Goal: Task Accomplishment & Management: Use online tool/utility

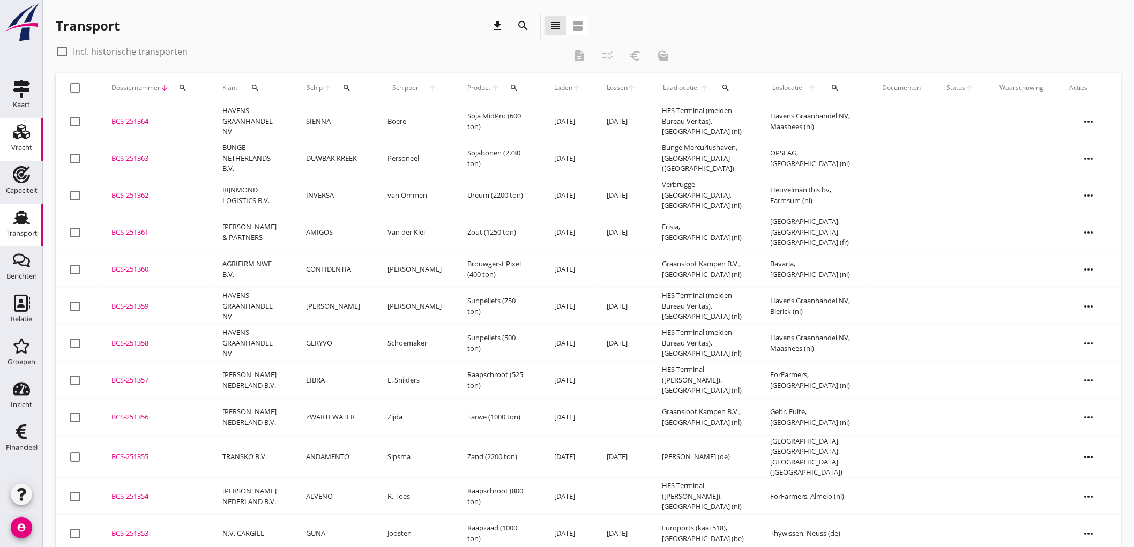
click at [22, 131] on use at bounding box center [21, 131] width 17 height 15
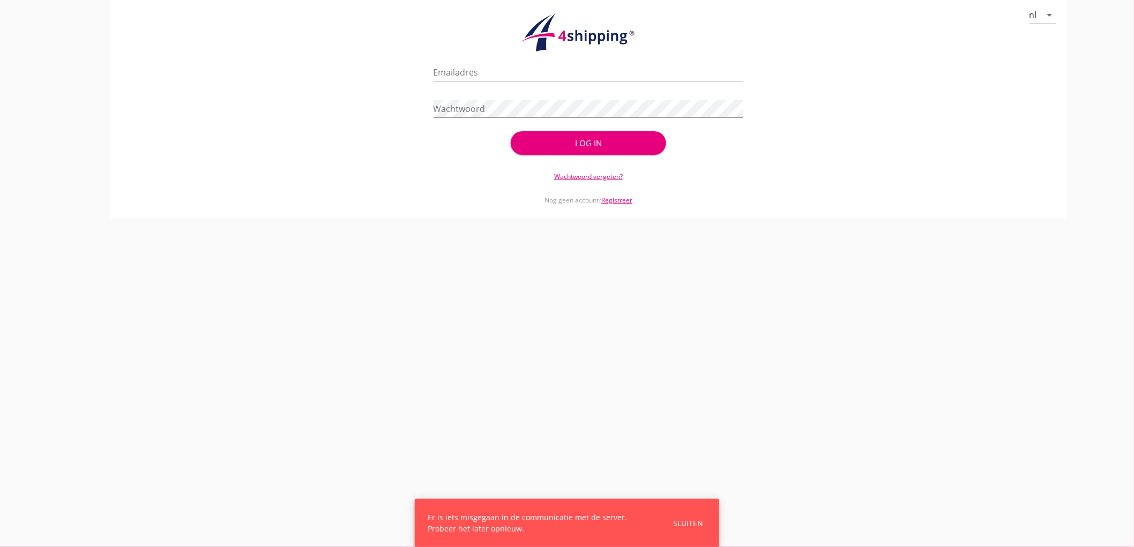
click at [108, 88] on div "nl arrow_drop_down check_circle Uw account is succesvol geactiveerd. U kunt nu …" at bounding box center [588, 109] width 1091 height 218
click at [547, 78] on input "Emailadres" at bounding box center [589, 72] width 310 height 17
type input "[EMAIL_ADDRESS][DOMAIN_NAME]"
click at [511, 131] on button "Log in" at bounding box center [588, 143] width 155 height 24
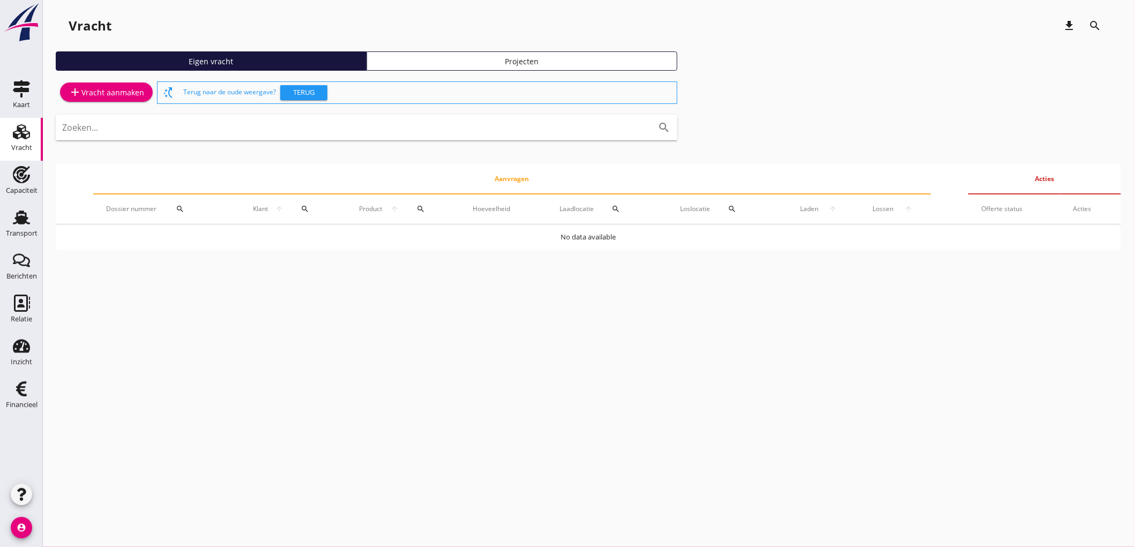
click at [106, 94] on div "add Vracht aanmaken" at bounding box center [107, 92] width 76 height 13
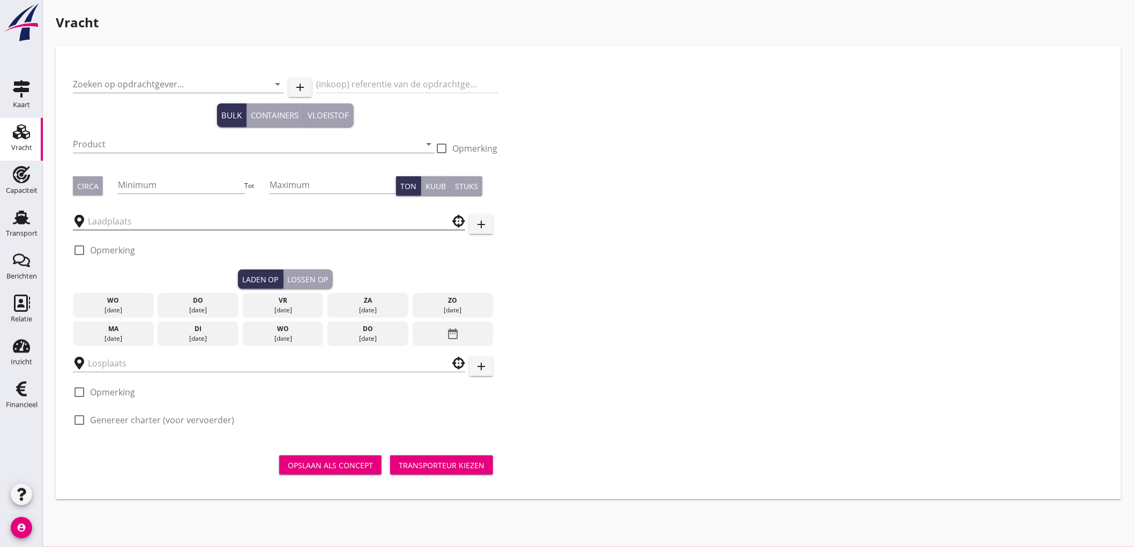
click at [154, 220] on input "text" at bounding box center [261, 221] width 347 height 17
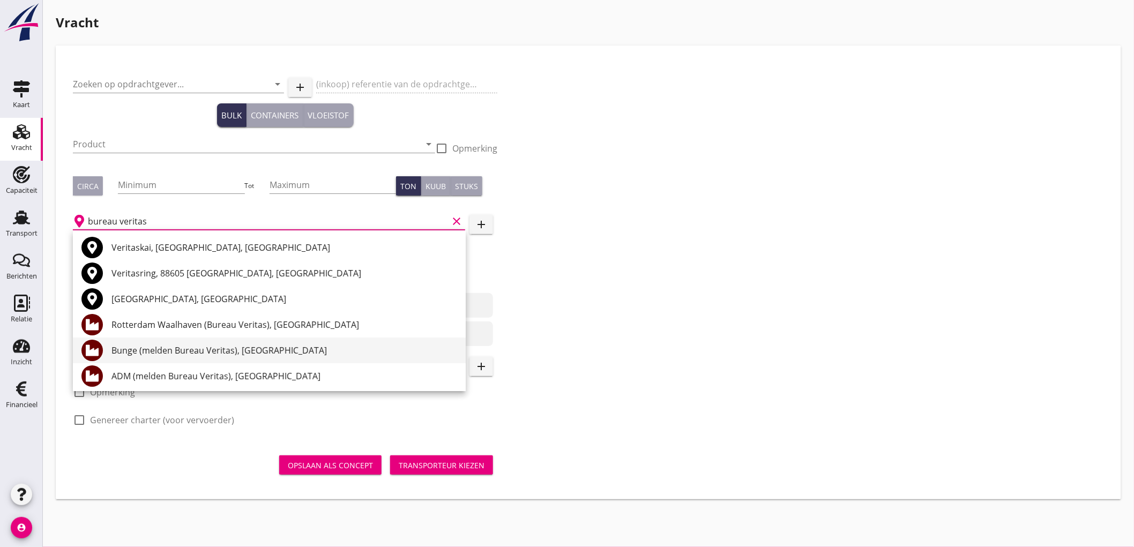
scroll to position [59, 0]
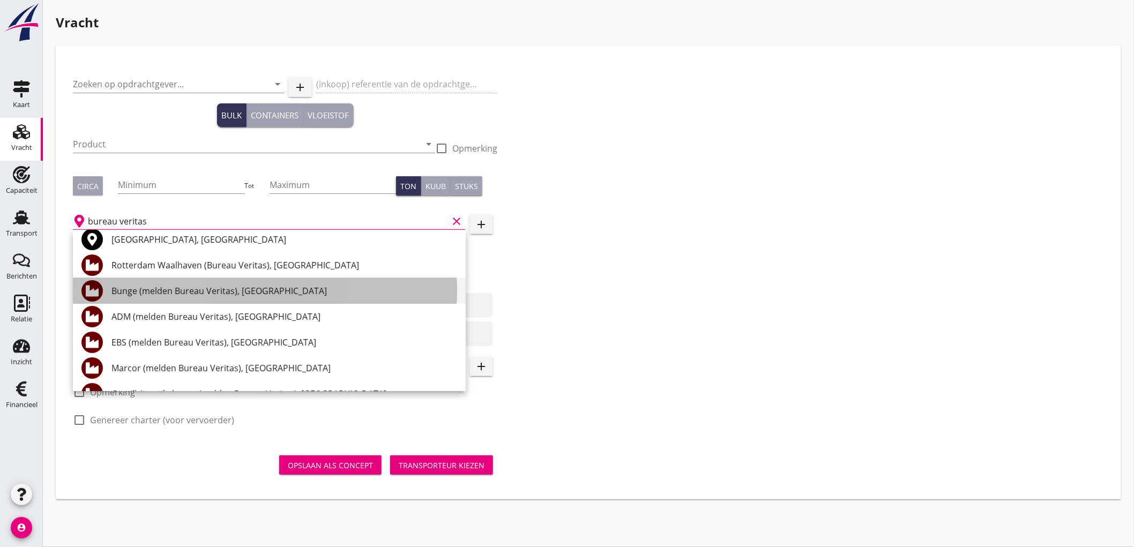
click at [248, 286] on div "Bunge (melden Bureau Veritas), [GEOGRAPHIC_DATA]" at bounding box center [284, 291] width 346 height 13
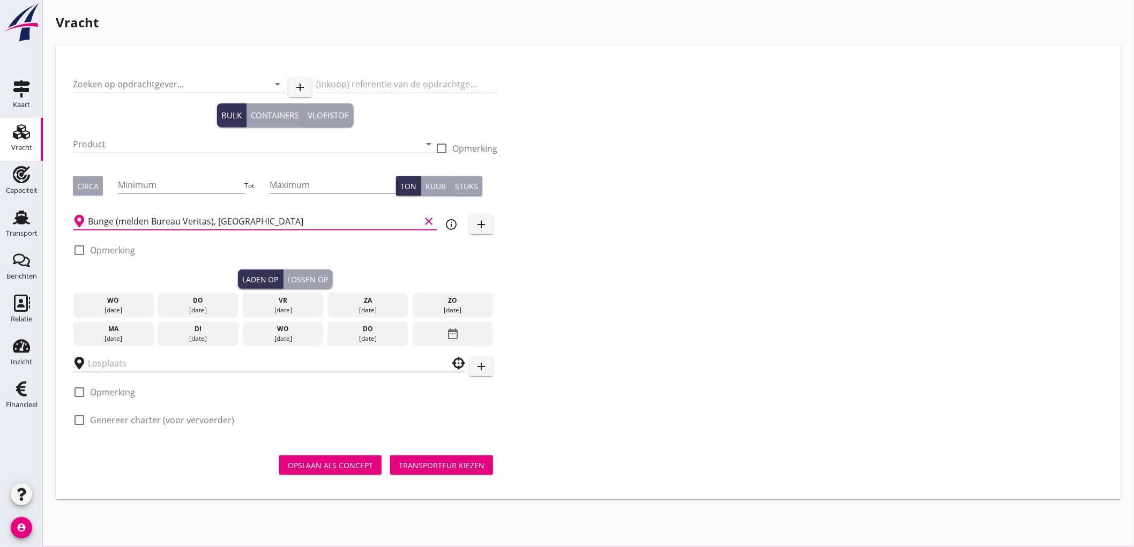
type input "Bunge (melden Bureau Veritas), [GEOGRAPHIC_DATA]"
click at [449, 222] on icon "info_outline" at bounding box center [451, 224] width 13 height 13
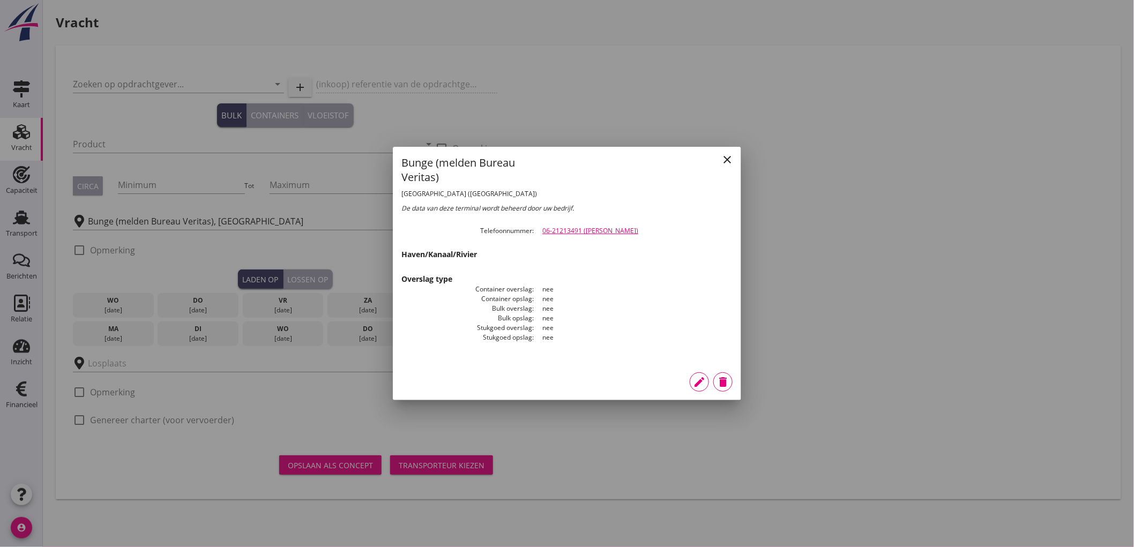
click at [699, 382] on icon "edit" at bounding box center [699, 382] width 13 height 13
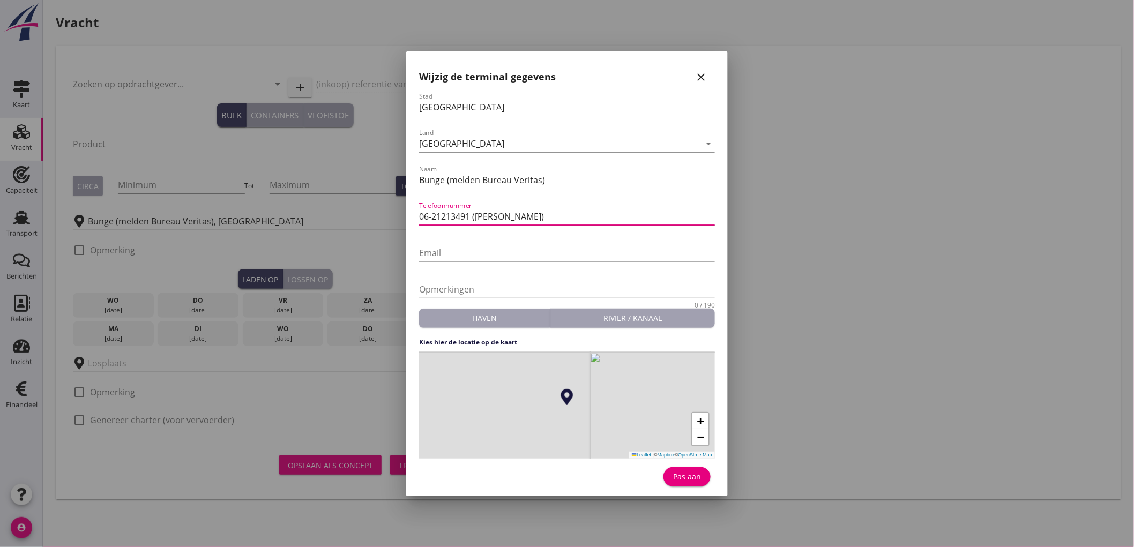
drag, startPoint x: 467, startPoint y: 217, endPoint x: 433, endPoint y: 216, distance: 33.8
click at [433, 216] on input "06-21213491 ([PERSON_NAME])" at bounding box center [567, 216] width 296 height 17
click at [664, 467] on button "Pas aan" at bounding box center [687, 476] width 47 height 19
type input "06-31757538 (B. ink)"
type input "Bunge (melden Bureau Veritas)"
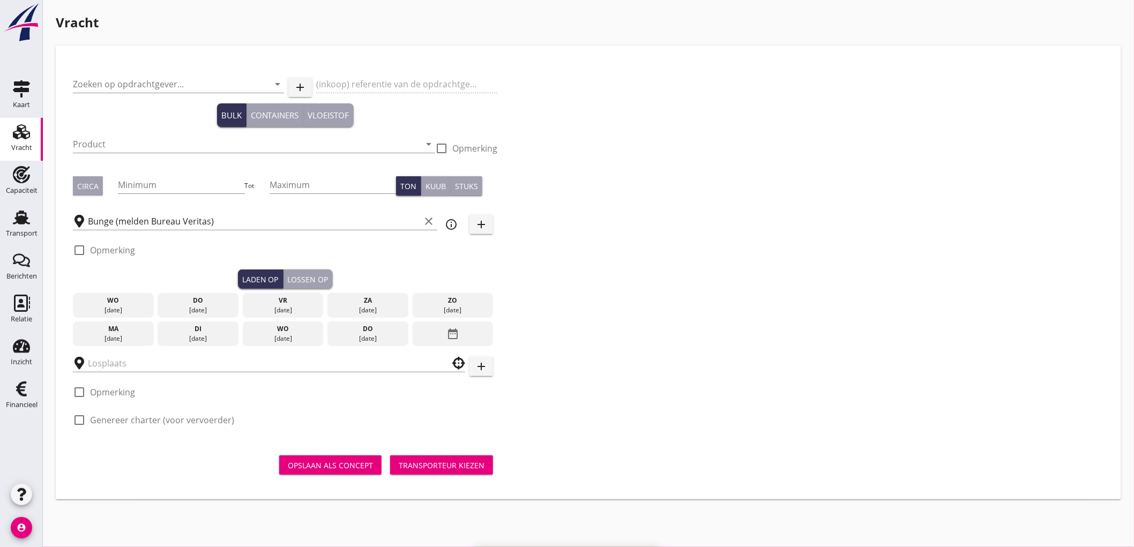
click at [458, 224] on div "info_outline" at bounding box center [451, 224] width 19 height 13
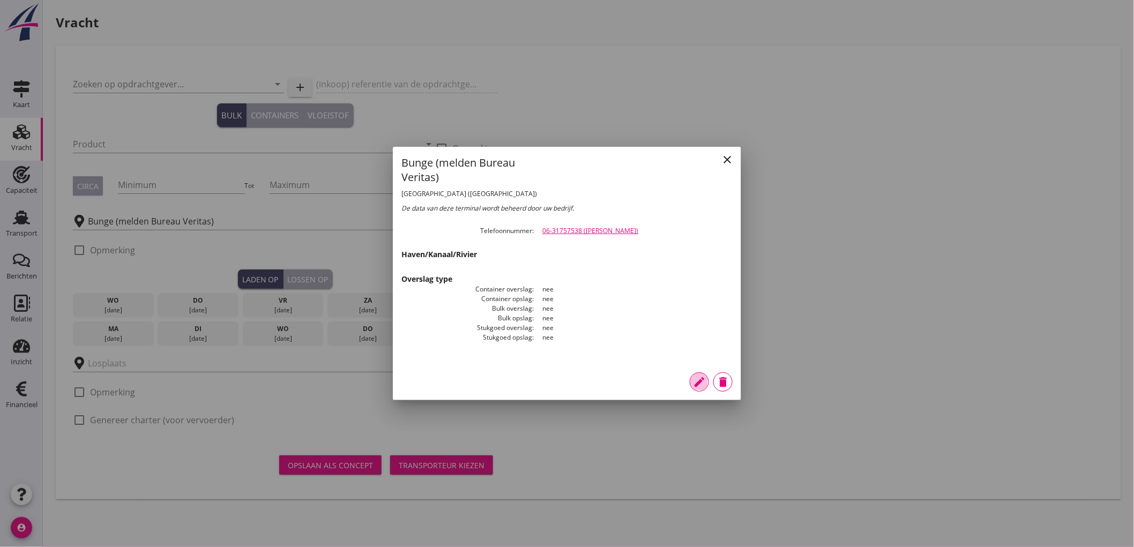
click at [698, 382] on icon "edit" at bounding box center [699, 382] width 13 height 13
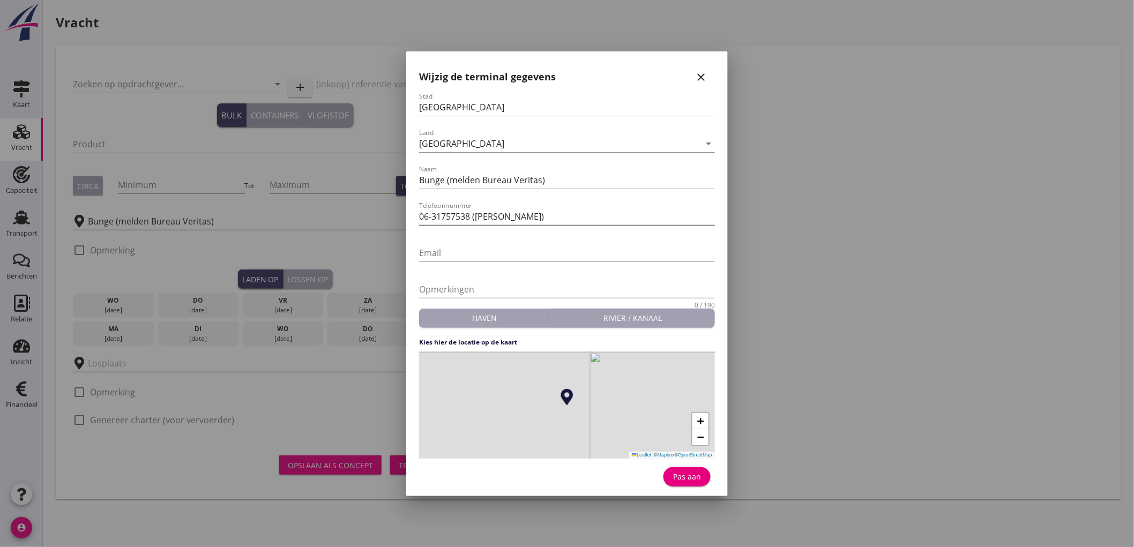
click at [492, 215] on input "06-31757538 ([PERSON_NAME])" at bounding box center [567, 216] width 296 height 17
drag, startPoint x: 554, startPoint y: 217, endPoint x: 396, endPoint y: 209, distance: 158.3
click at [396, 209] on div "[GEOGRAPHIC_DATA] [GEOGRAPHIC_DATA] [GEOGRAPHIC_DATA] [GEOGRAPHIC_DATA] [GEOGRA…" at bounding box center [567, 273] width 1134 height 547
type input "06-31757538 (B. den Braber)"
click at [689, 479] on div "Pas aan" at bounding box center [687, 476] width 30 height 11
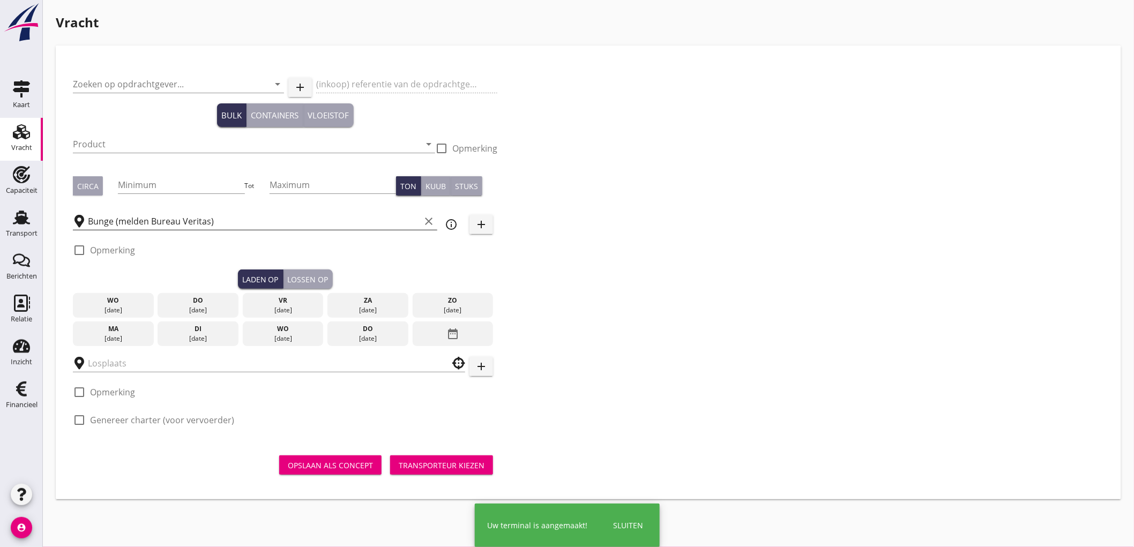
click at [427, 224] on icon "clear" at bounding box center [428, 221] width 13 height 13
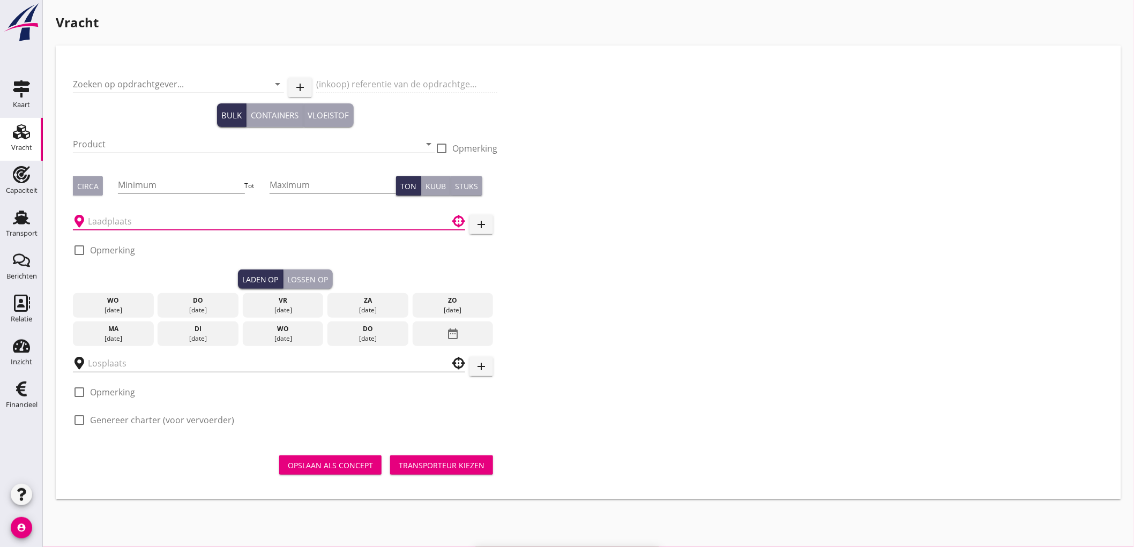
click at [384, 226] on input "text" at bounding box center [261, 221] width 347 height 17
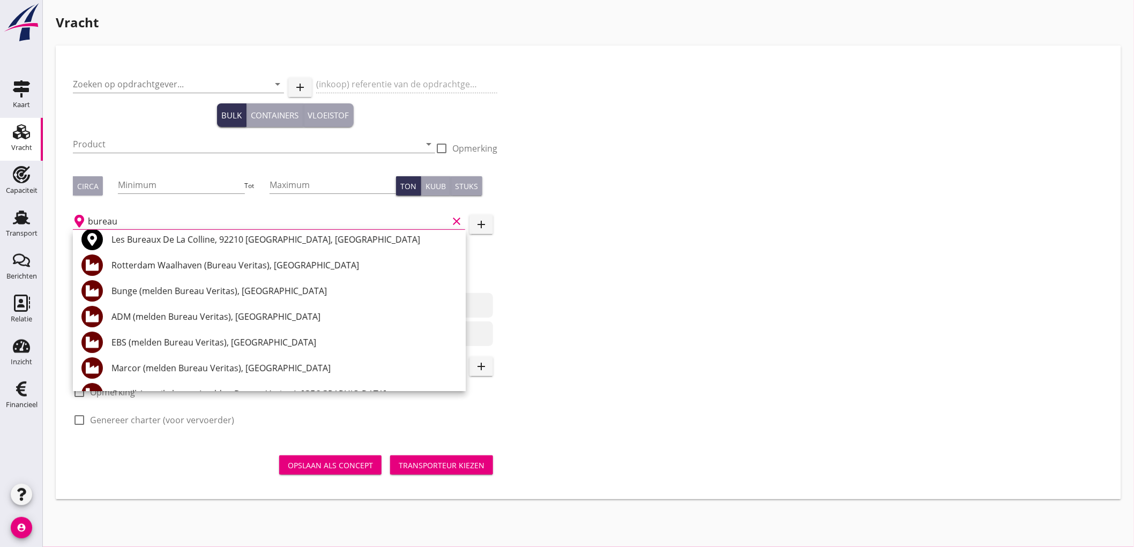
scroll to position [119, 0]
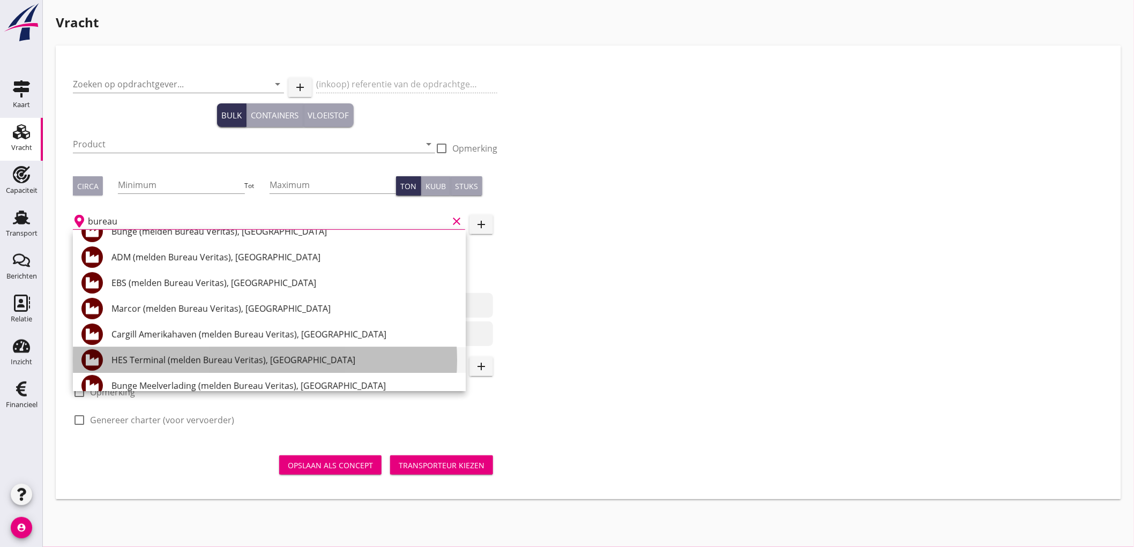
click at [277, 358] on div "HES Terminal (melden Bureau Veritas), [GEOGRAPHIC_DATA]" at bounding box center [284, 360] width 346 height 13
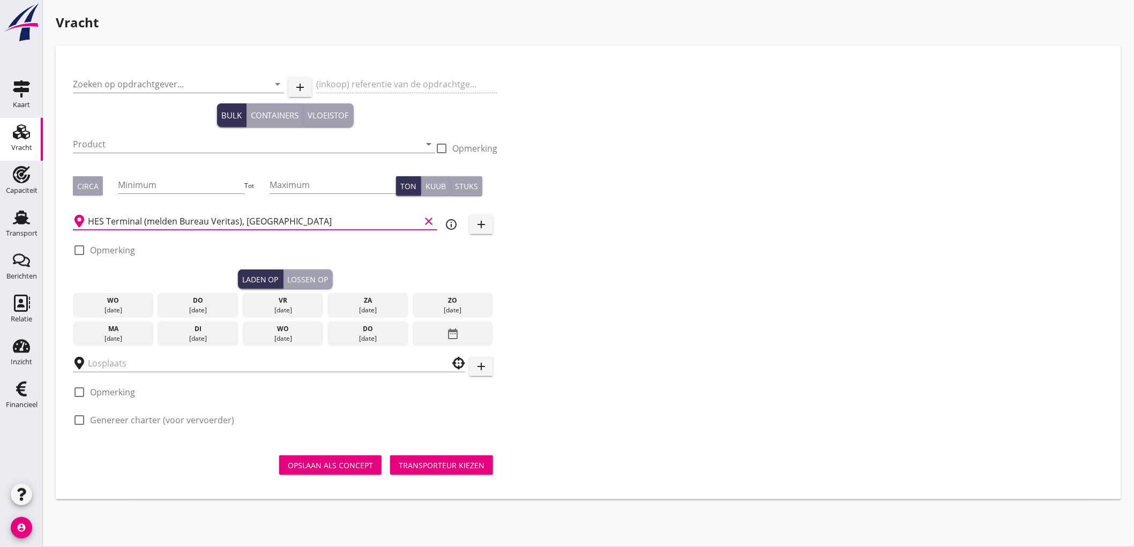
type input "HES Terminal (melden Bureau Veritas), [GEOGRAPHIC_DATA]"
click at [453, 224] on icon "info_outline" at bounding box center [451, 224] width 13 height 13
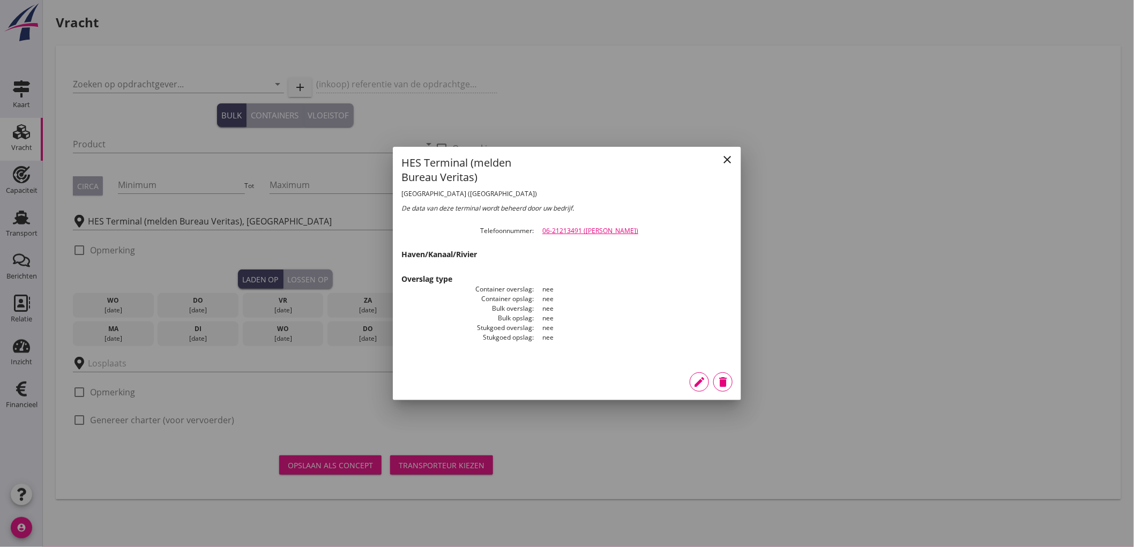
click at [697, 383] on icon "edit" at bounding box center [699, 382] width 13 height 13
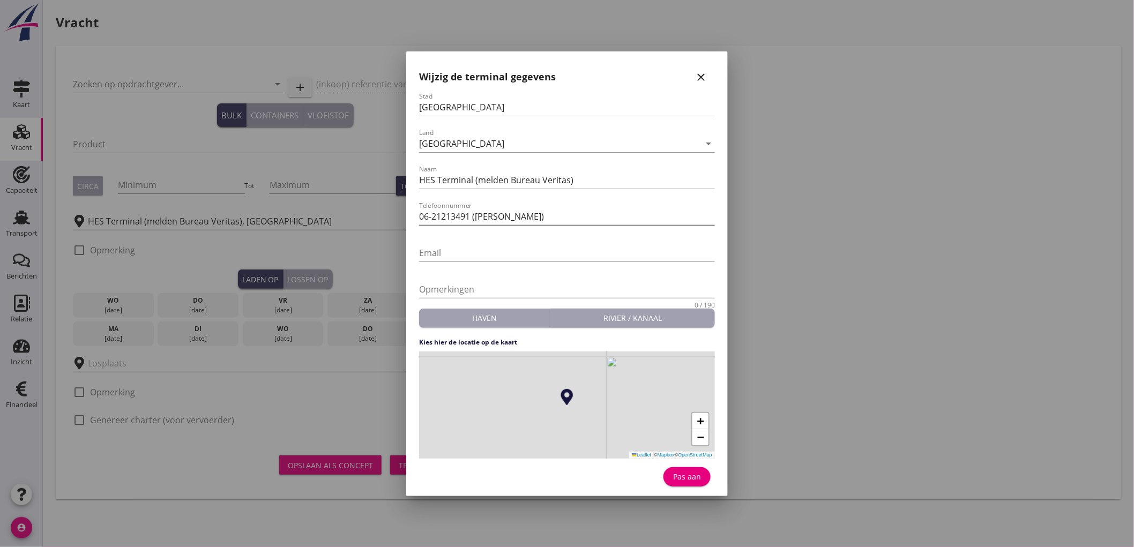
drag, startPoint x: 526, startPoint y: 207, endPoint x: 489, endPoint y: 210, distance: 37.1
click at [489, 210] on div "Telefoonnummer 06-21213491 ([PERSON_NAME])" at bounding box center [567, 219] width 296 height 34
drag, startPoint x: 505, startPoint y: 222, endPoint x: 220, endPoint y: 163, distance: 291.2
click at [240, 169] on div "[GEOGRAPHIC_DATA] [GEOGRAPHIC_DATA] [GEOGRAPHIC_DATA] [GEOGRAPHIC_DATA] [GEOGRA…" at bounding box center [567, 273] width 1134 height 547
paste input "06-31757538 (B. den Braber)"
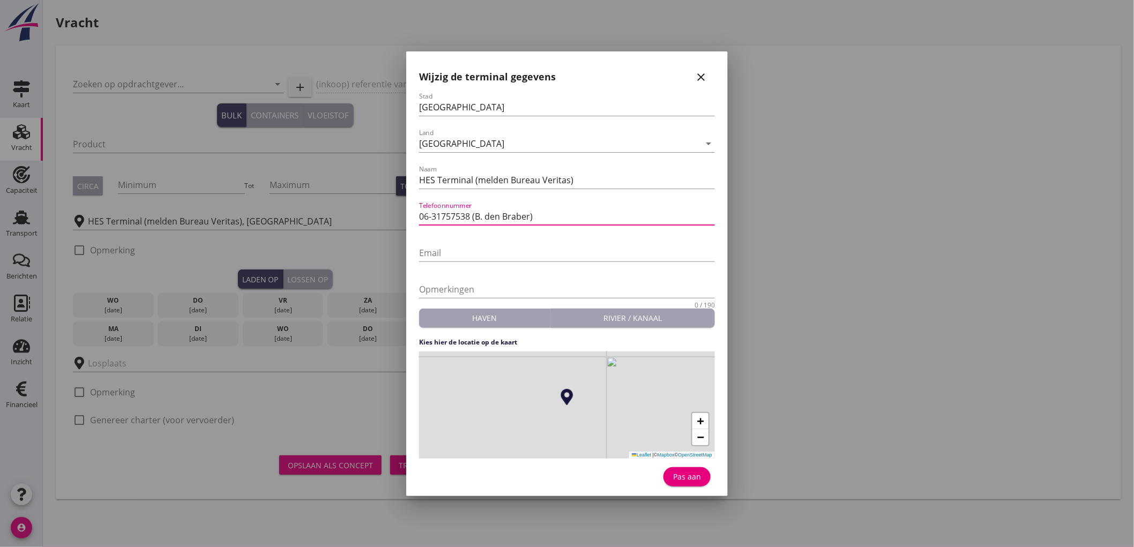
type input "06-31757538 (B. den Braber)"
click at [685, 475] on div "Pas aan" at bounding box center [687, 476] width 30 height 11
type input "HES Terminal (melden Bureau Veritas)"
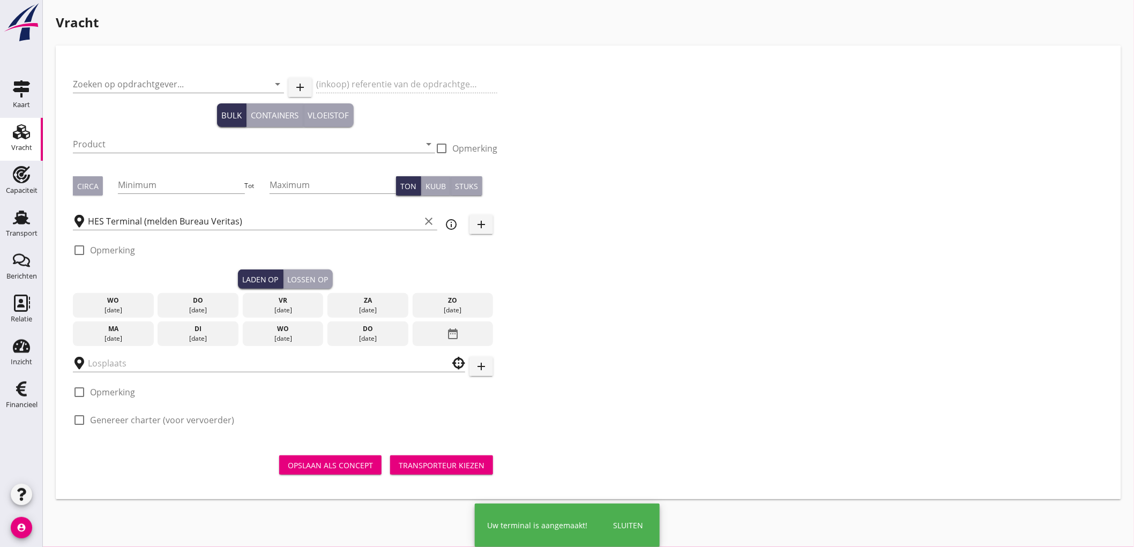
click at [426, 222] on icon "clear" at bounding box center [428, 221] width 13 height 13
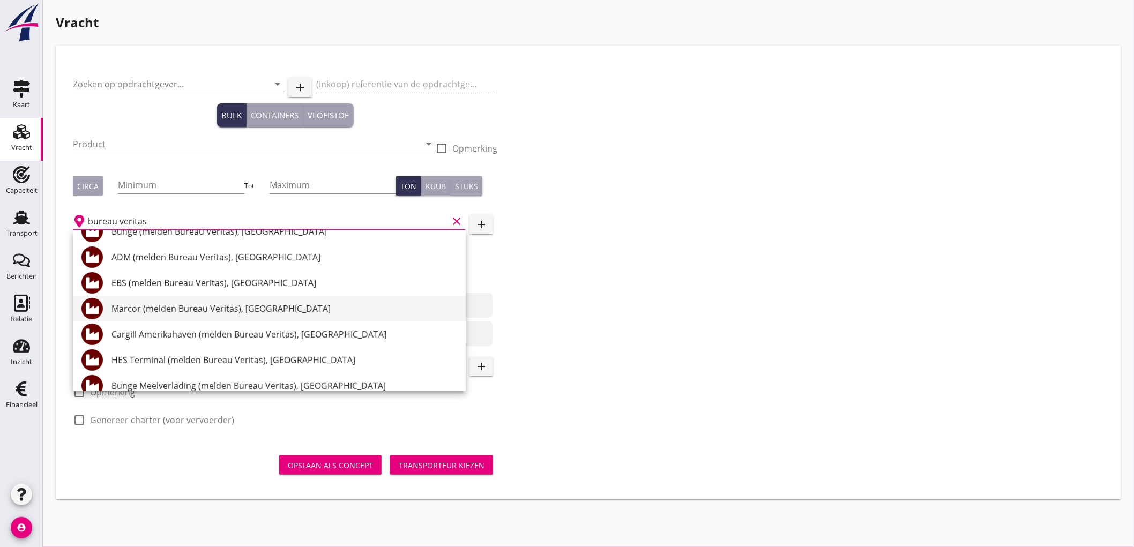
scroll to position [157, 0]
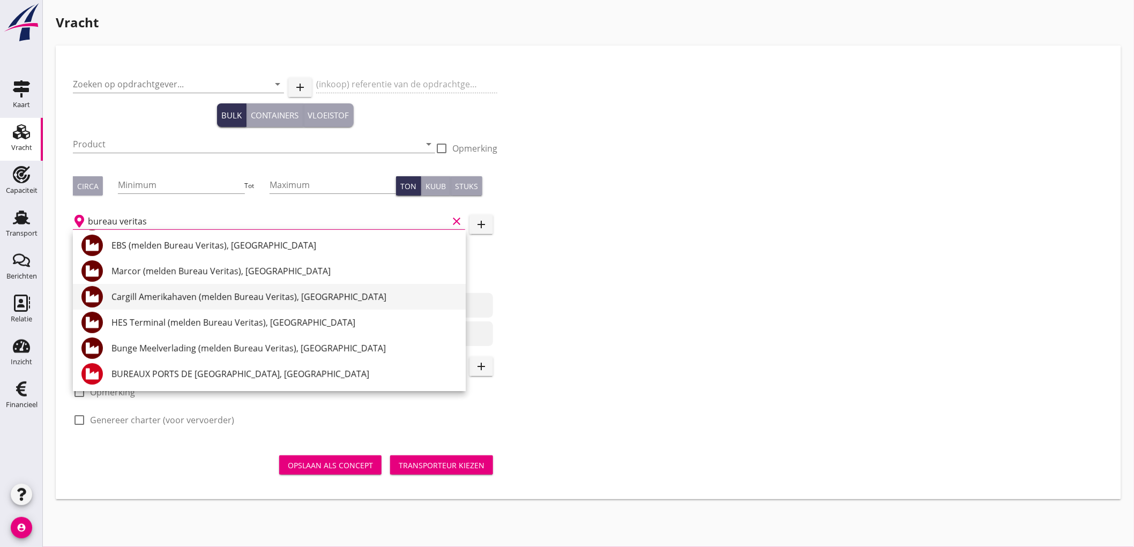
click at [284, 301] on div "Cargill Amerikahaven (melden Bureau Veritas), [GEOGRAPHIC_DATA]" at bounding box center [284, 297] width 346 height 13
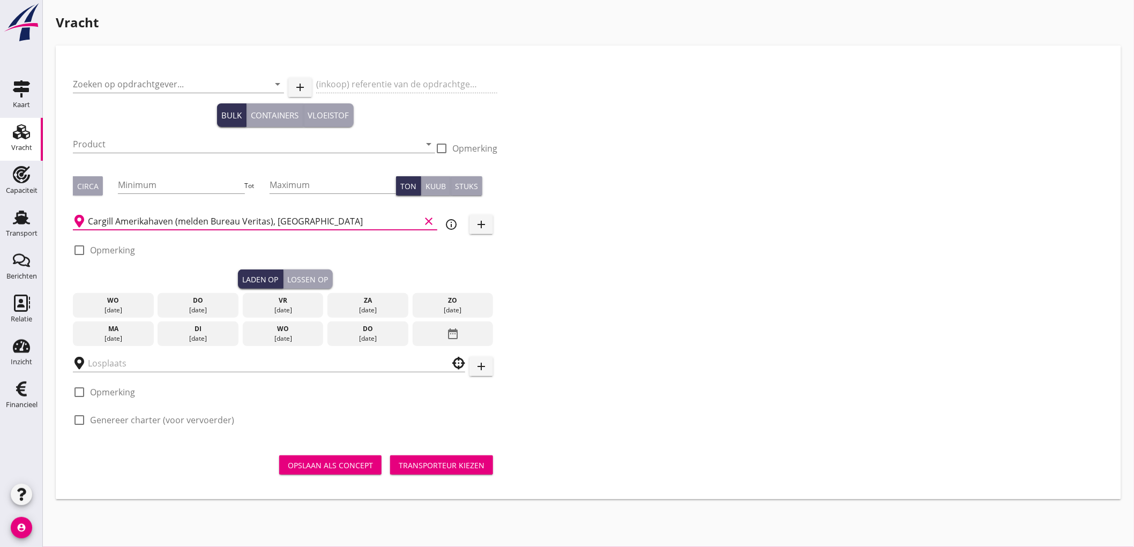
type input "Cargill Amerikahaven (melden Bureau Veritas), [GEOGRAPHIC_DATA]"
click at [448, 221] on icon "info_outline" at bounding box center [451, 224] width 13 height 13
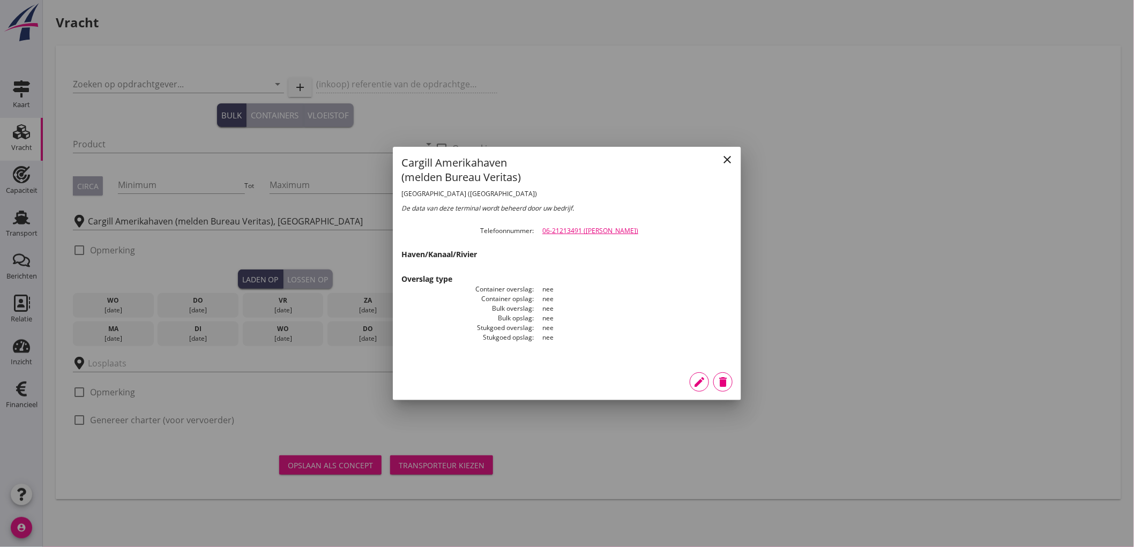
click at [700, 383] on icon "edit" at bounding box center [699, 382] width 13 height 13
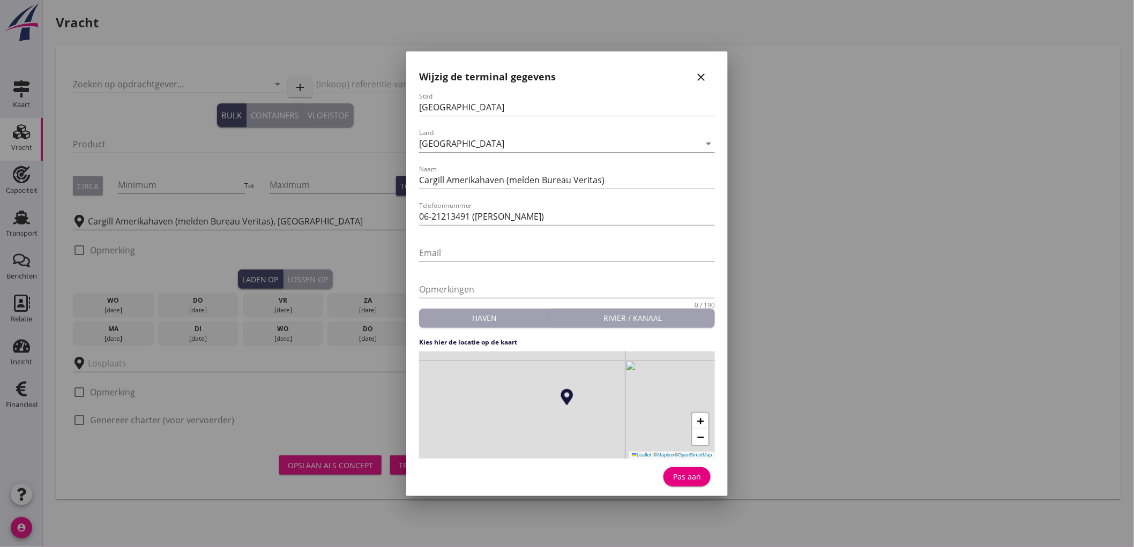
drag, startPoint x: 581, startPoint y: 212, endPoint x: 79, endPoint y: 157, distance: 504.8
click at [180, 181] on div "[GEOGRAPHIC_DATA] [GEOGRAPHIC_DATA] [GEOGRAPHIC_DATA] [GEOGRAPHIC_DATA] [GEOGRA…" at bounding box center [567, 273] width 1134 height 547
paste input "06-31757538 (B. den Braber)"
type input "06-31757538 (B. den Braber)"
click at [687, 478] on div "Pas aan" at bounding box center [687, 476] width 30 height 11
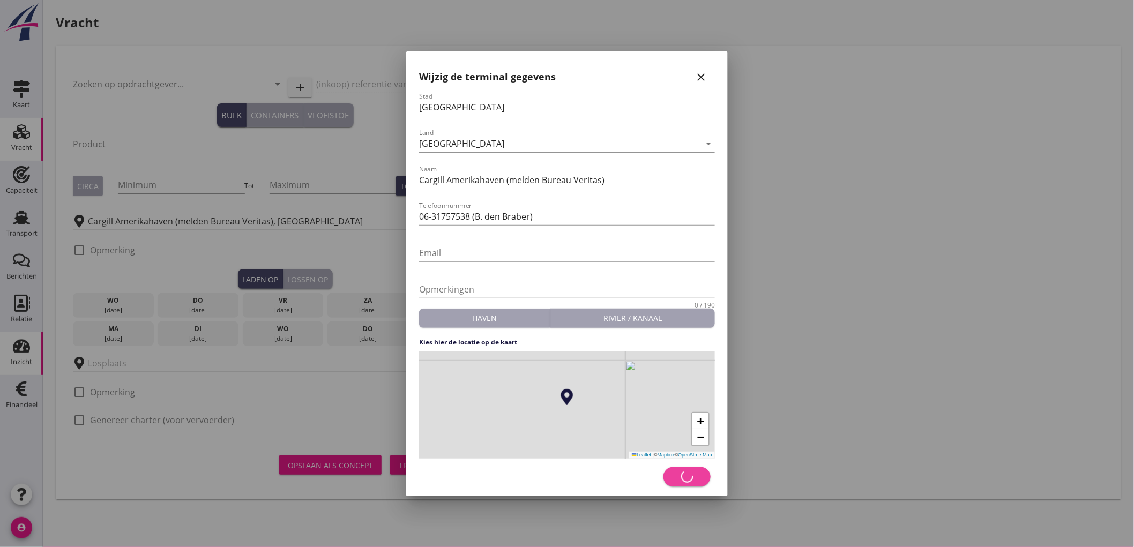
type input "Cargill Amerikahaven (melden Bureau Veritas)"
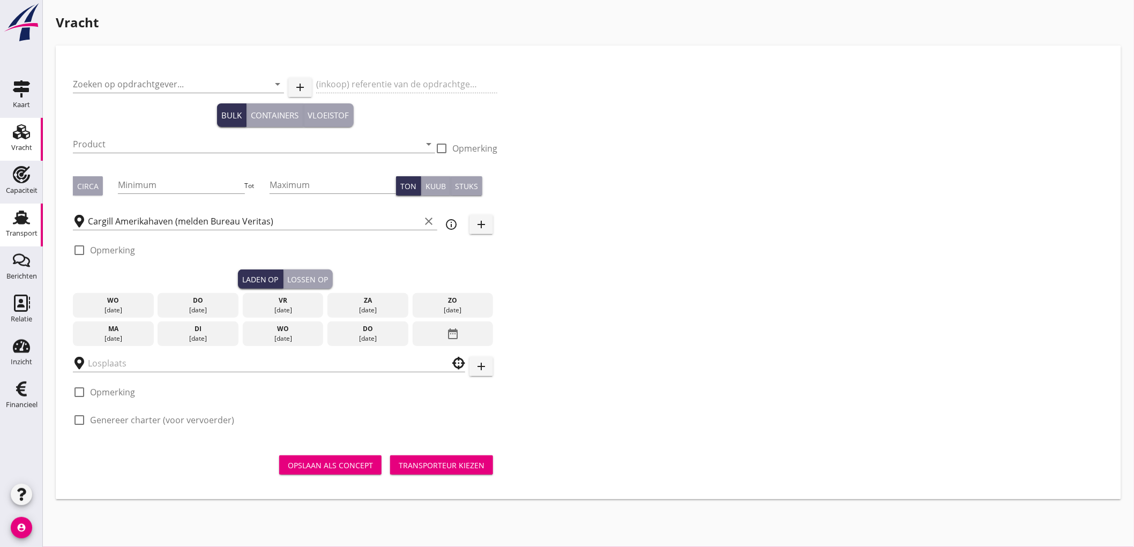
click at [6, 223] on link "Transport Transport" at bounding box center [21, 225] width 43 height 43
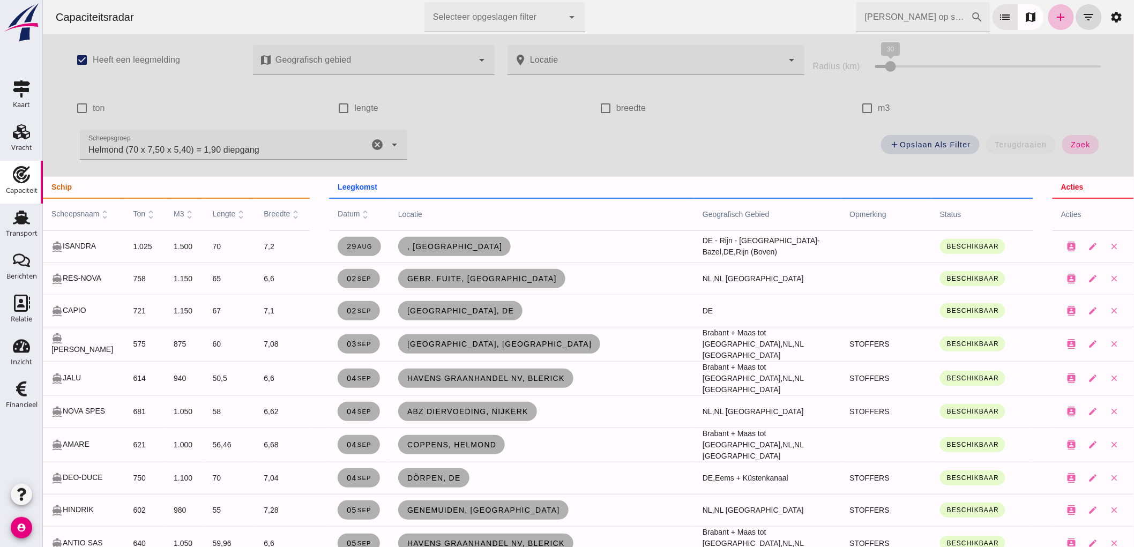
scroll to position [59, 0]
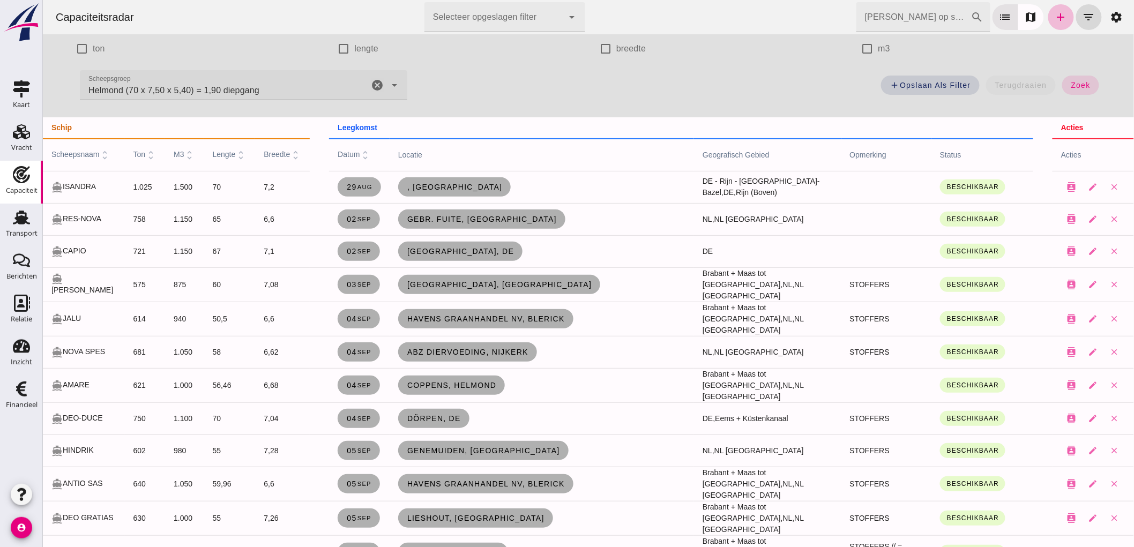
click icon "cancel"
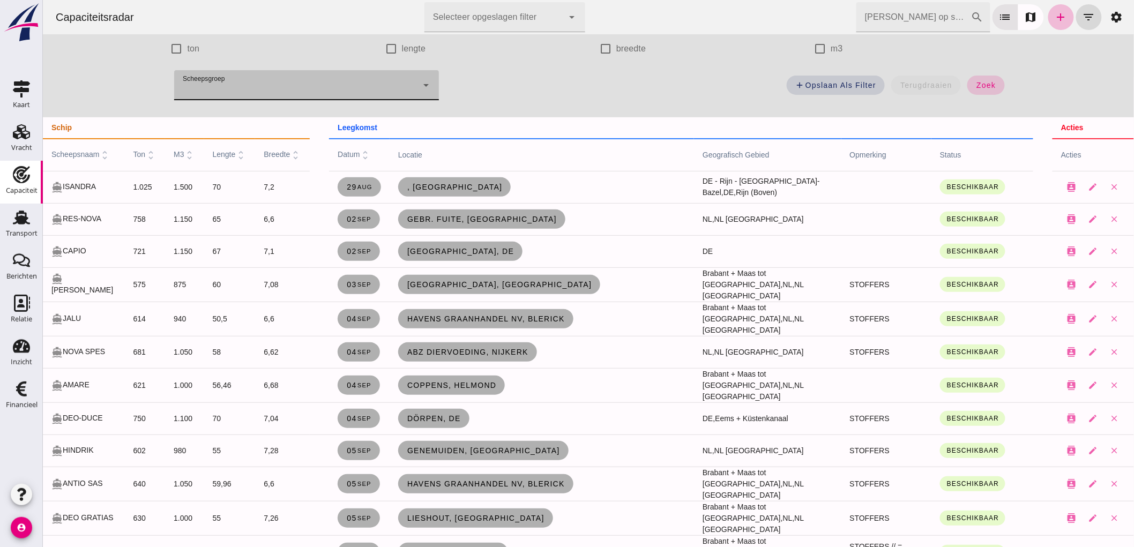
click button "zoek"
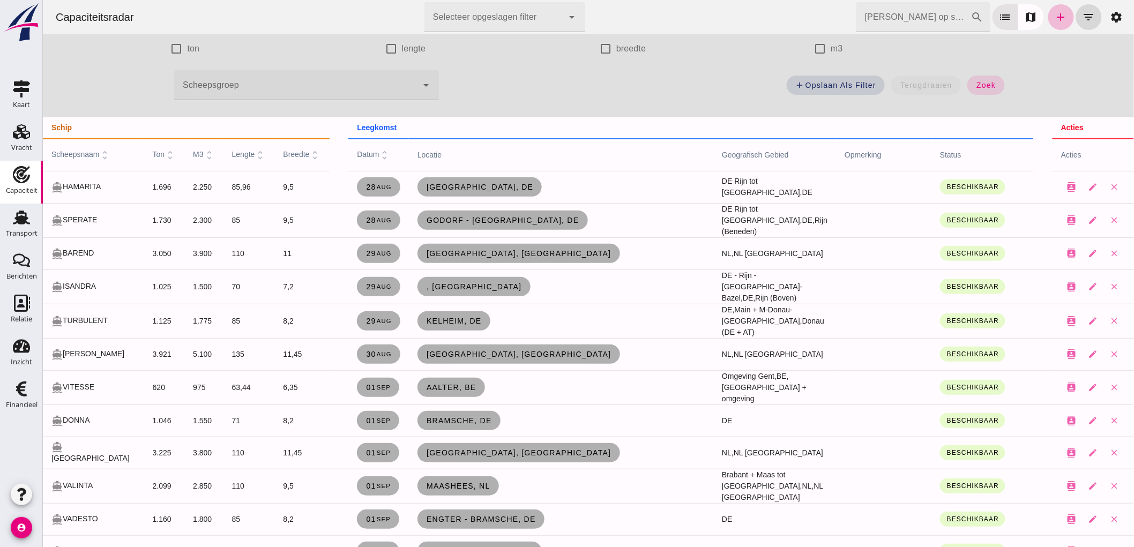
scroll to position [0, 0]
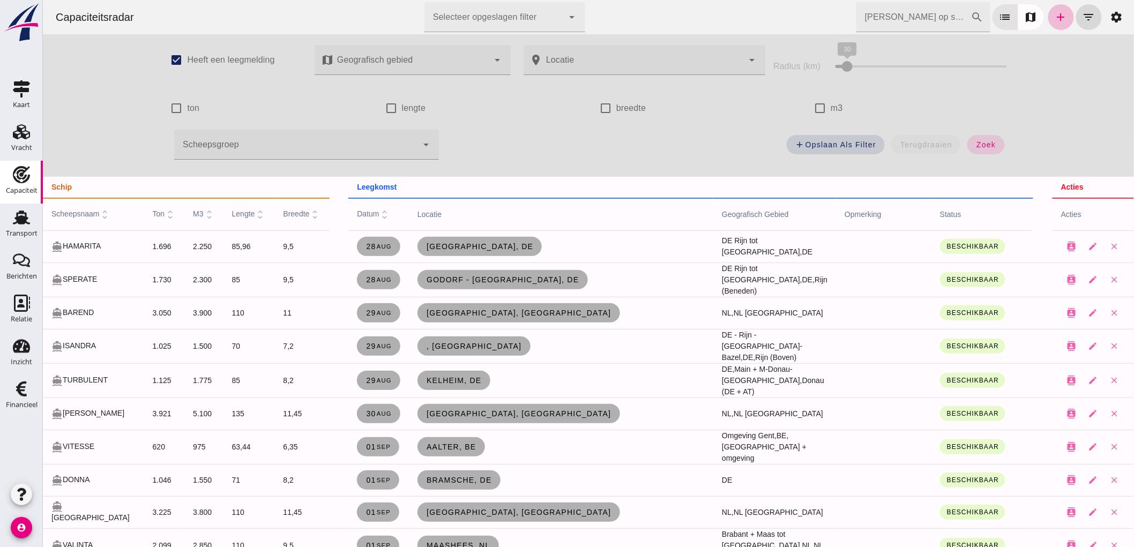
click div
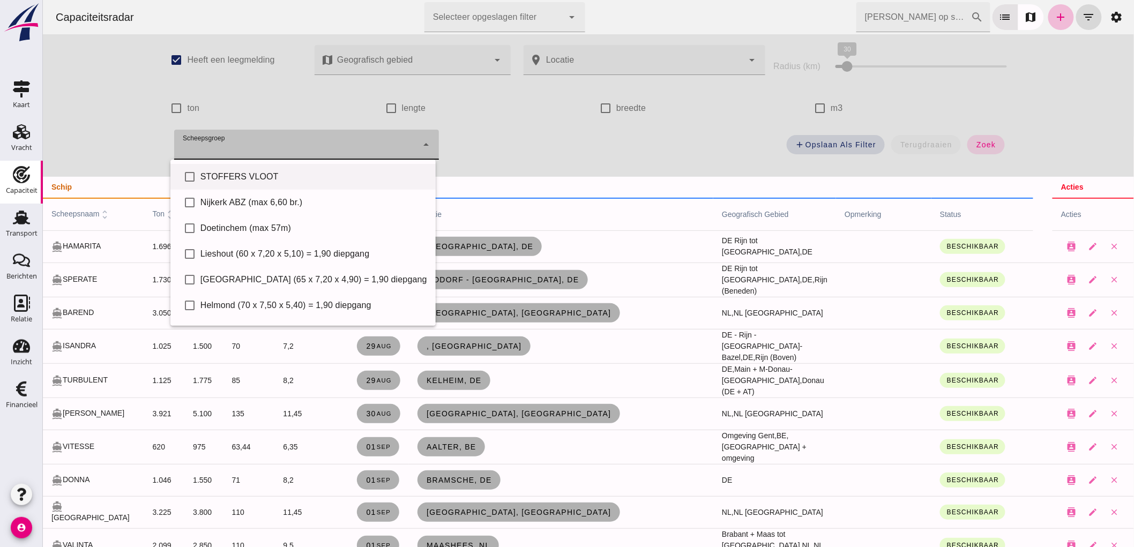
click at [228, 170] on div "STOFFERS VLOOT" at bounding box center [313, 176] width 227 height 13
type input "STOFFERS VLOOT"
checkbox input "true"
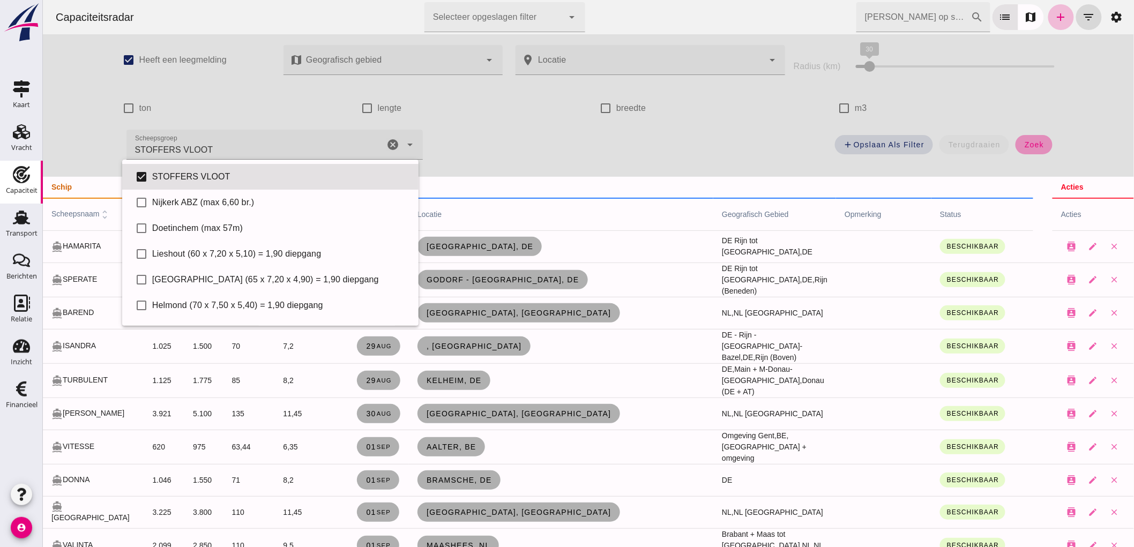
click span "zoek"
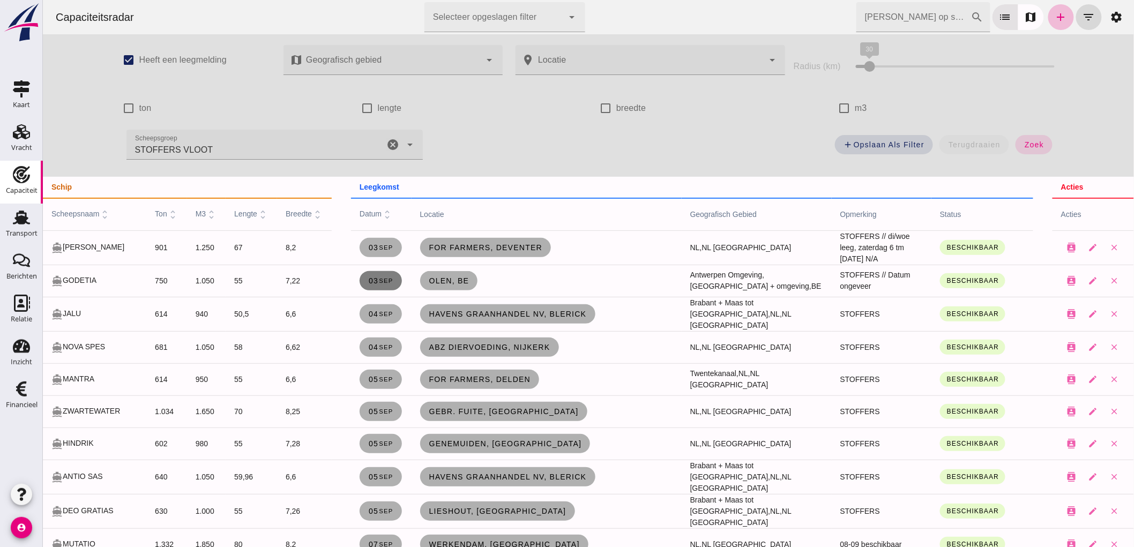
click at [367, 284] on link "03 sep" at bounding box center [380, 280] width 42 height 19
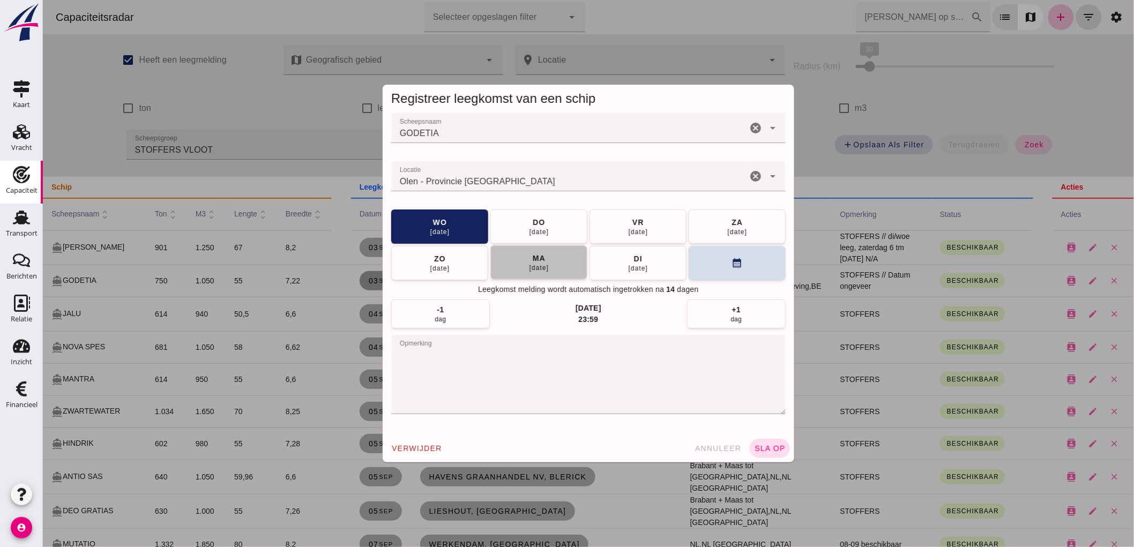
click button "ma 08 sep"
click span "sla op"
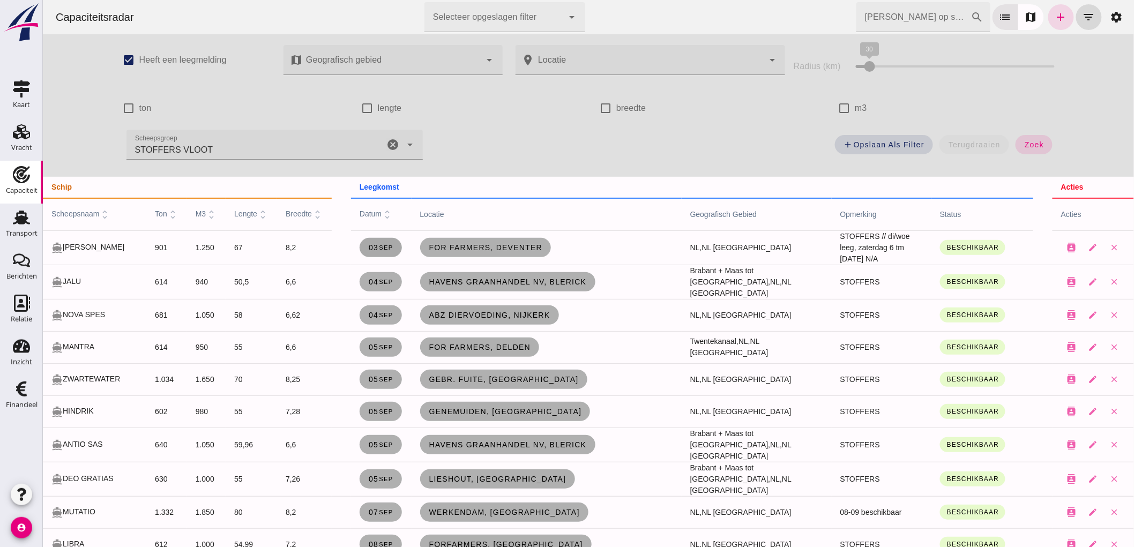
click span "03 sep"
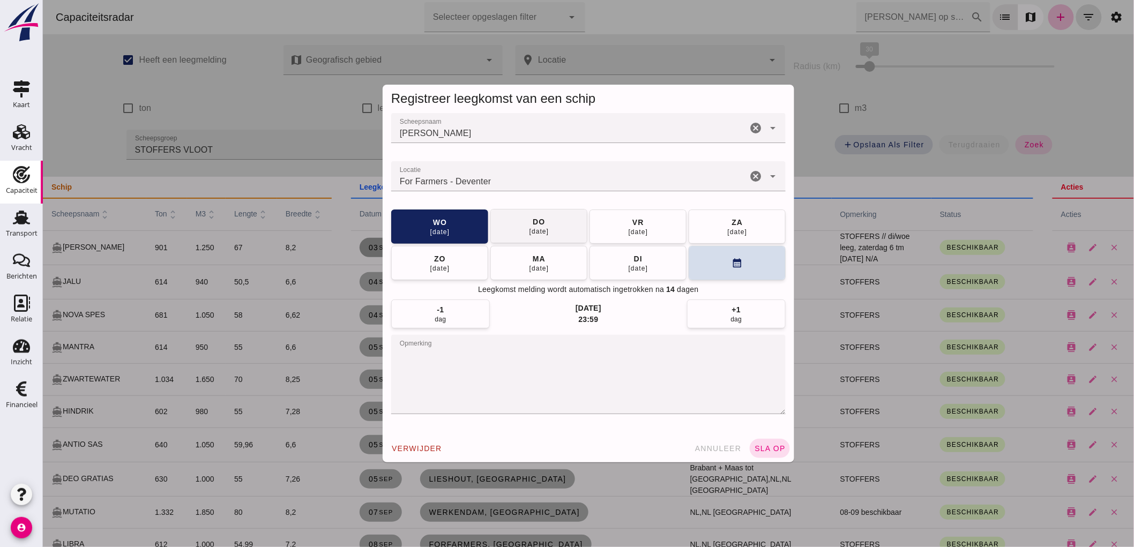
click div "do"
drag, startPoint x: 777, startPoint y: 449, endPoint x: 774, endPoint y: 443, distance: 6.5
click span "sla op"
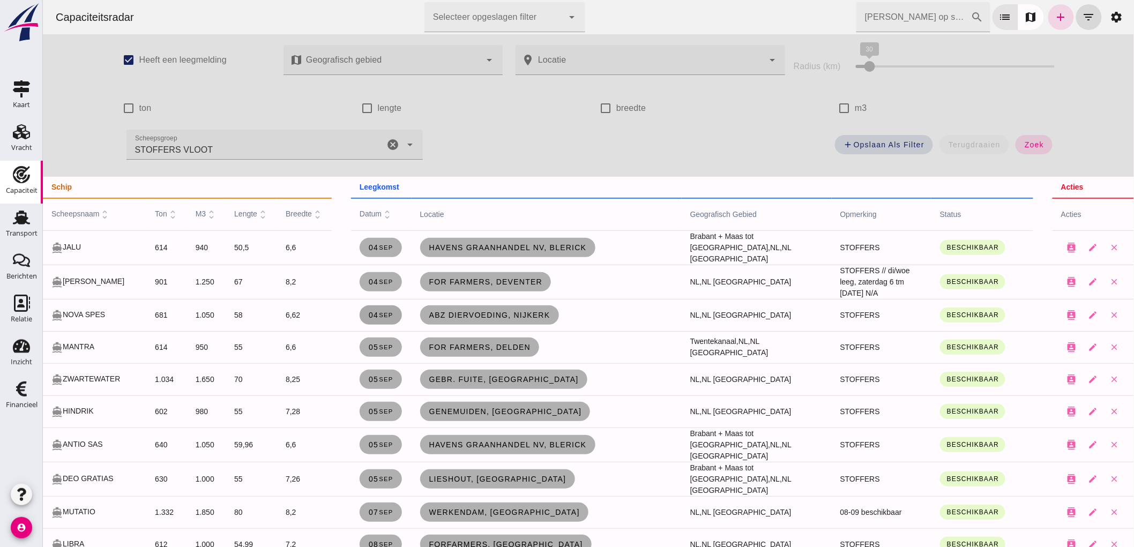
click at [363, 306] on link "04 sep" at bounding box center [380, 315] width 42 height 19
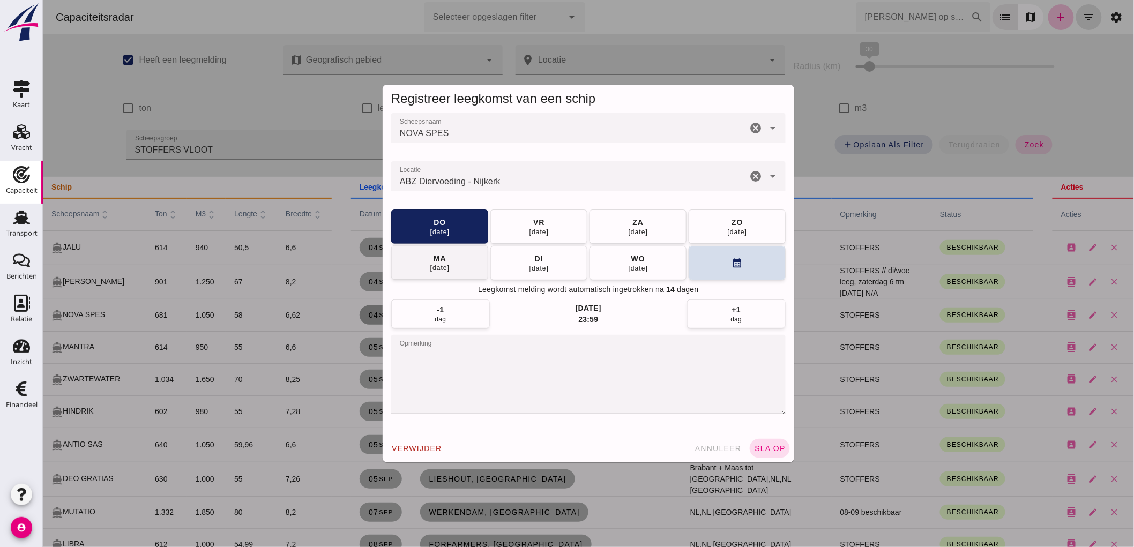
click button "ma 08 sep"
click span "sla op"
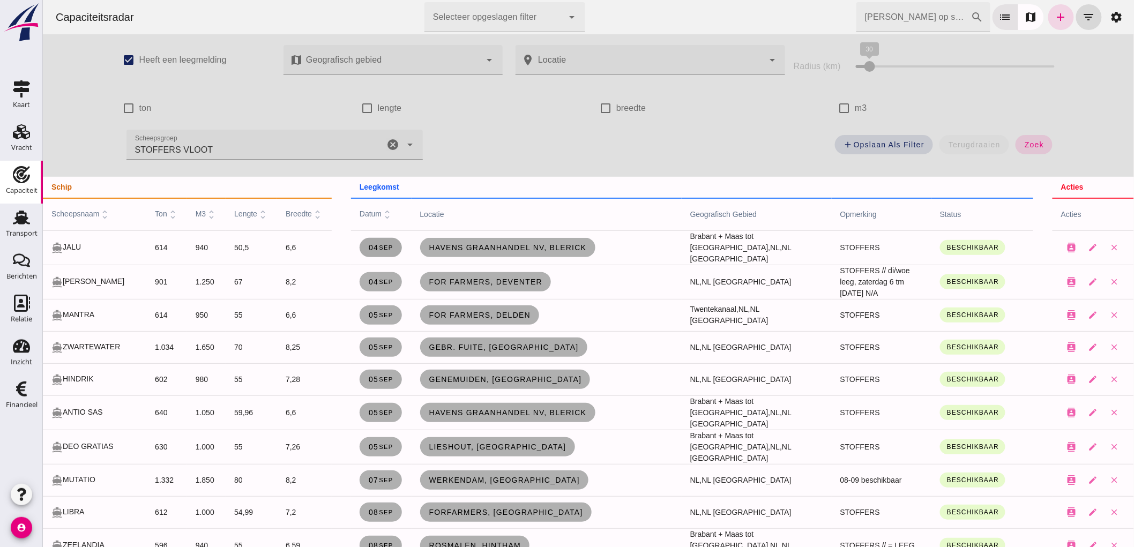
click span "04 sep"
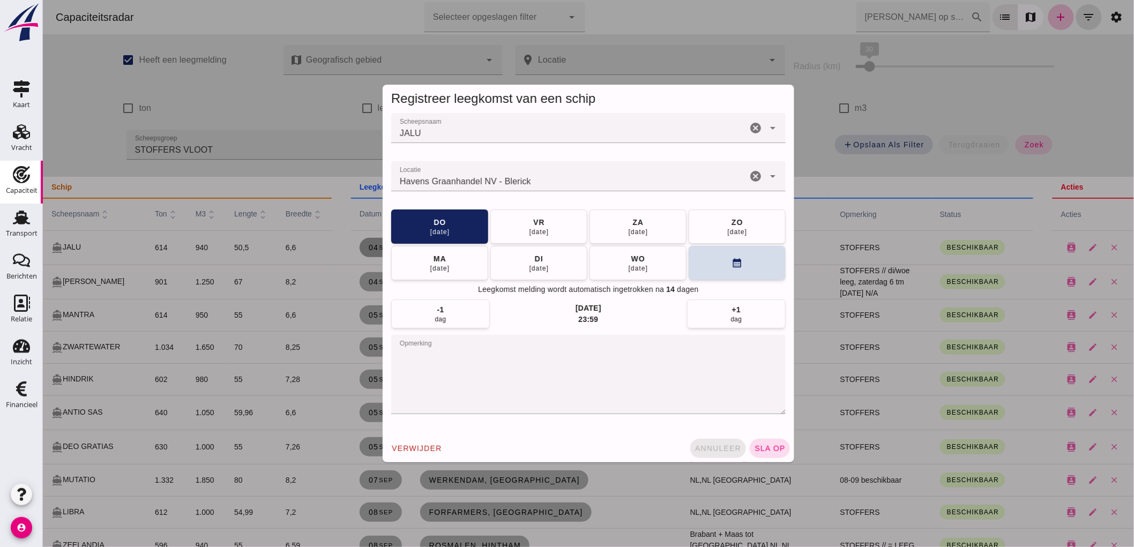
click span "annuleer"
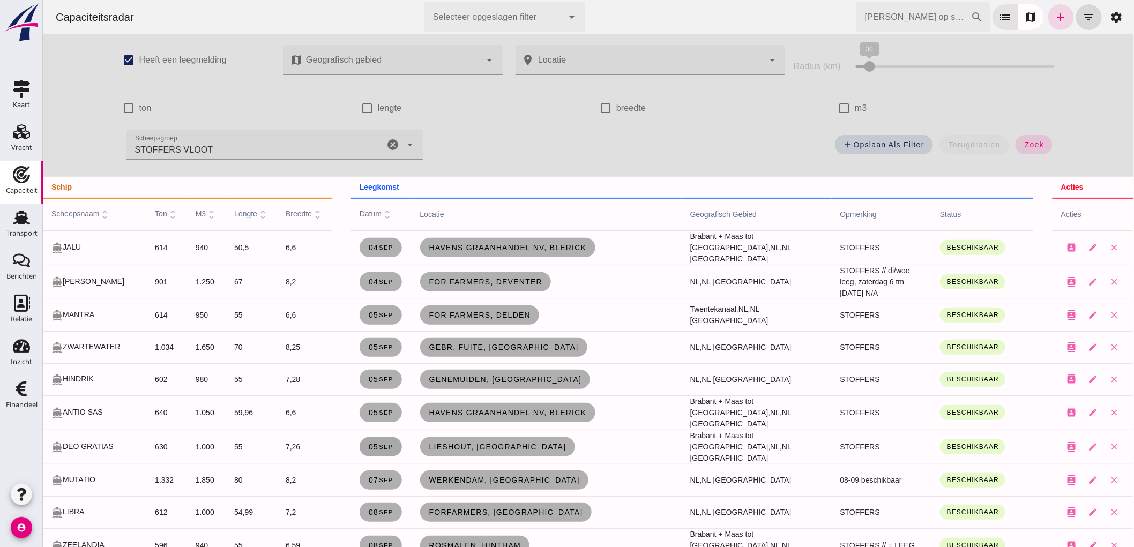
scroll to position [59, 0]
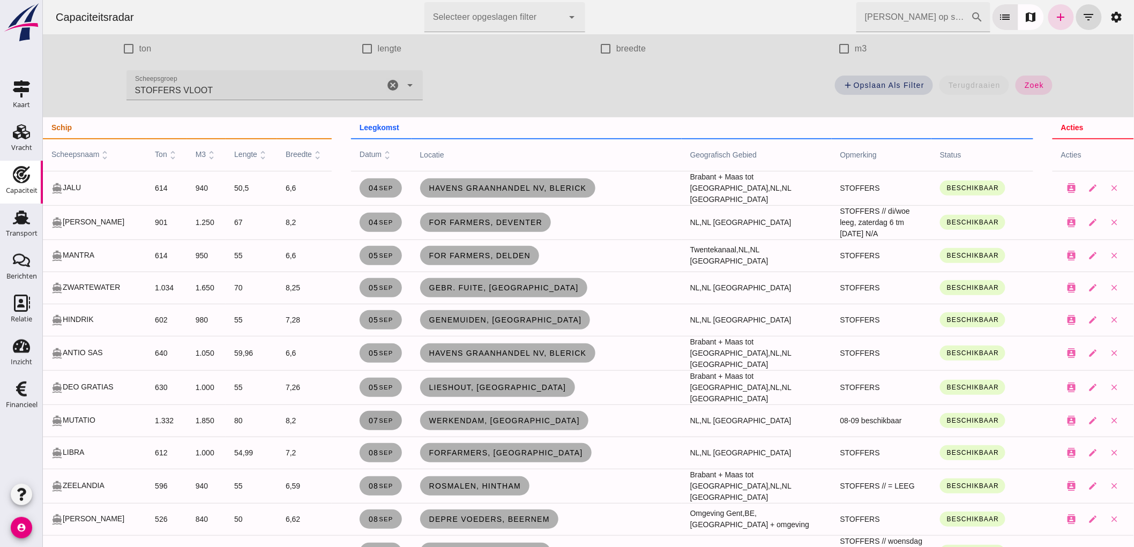
click small "sep"
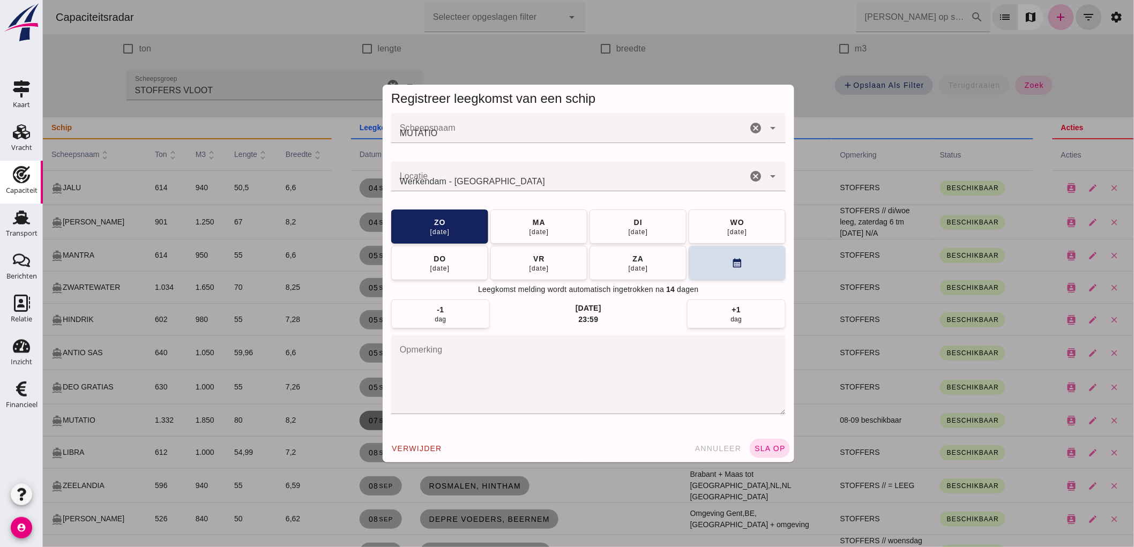
scroll to position [0, 0]
click span "ma 08 sep"
click button "sla op"
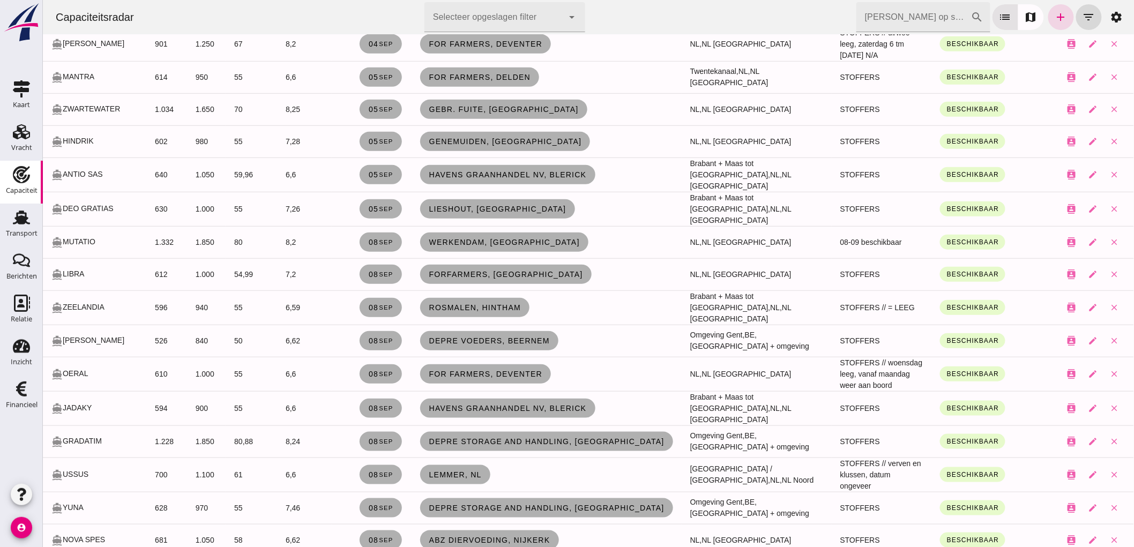
scroll to position [297, 0]
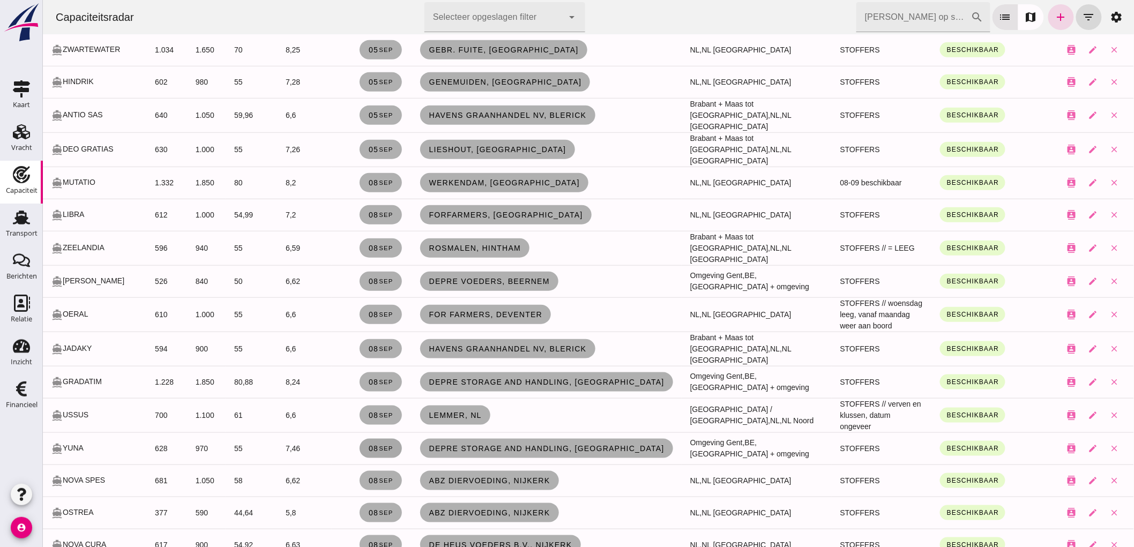
click span "08 sep"
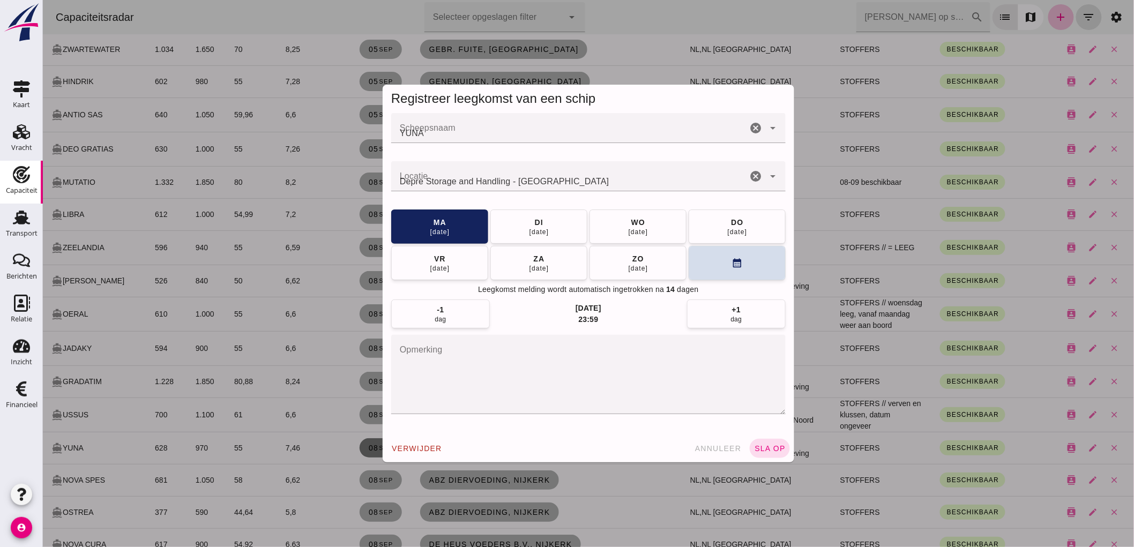
scroll to position [0, 0]
click div "di"
click span "sla op"
